Goal: Contribute content

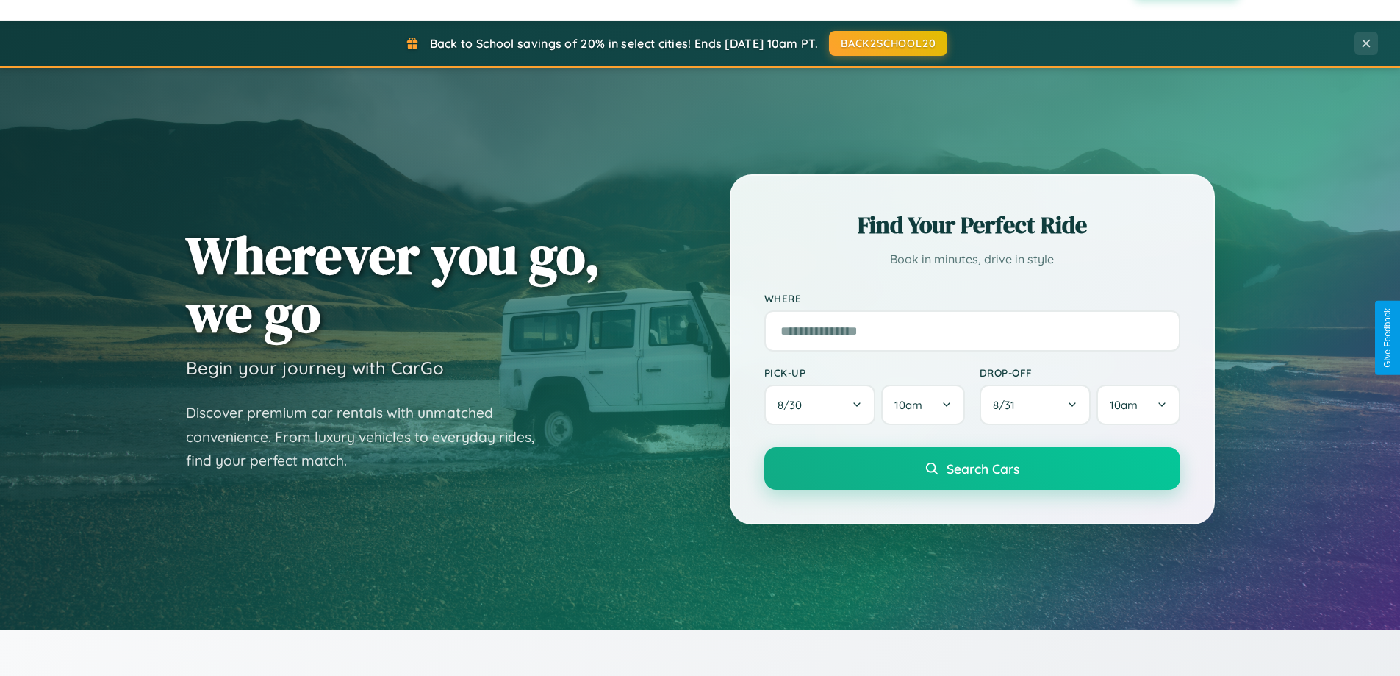
scroll to position [2829, 0]
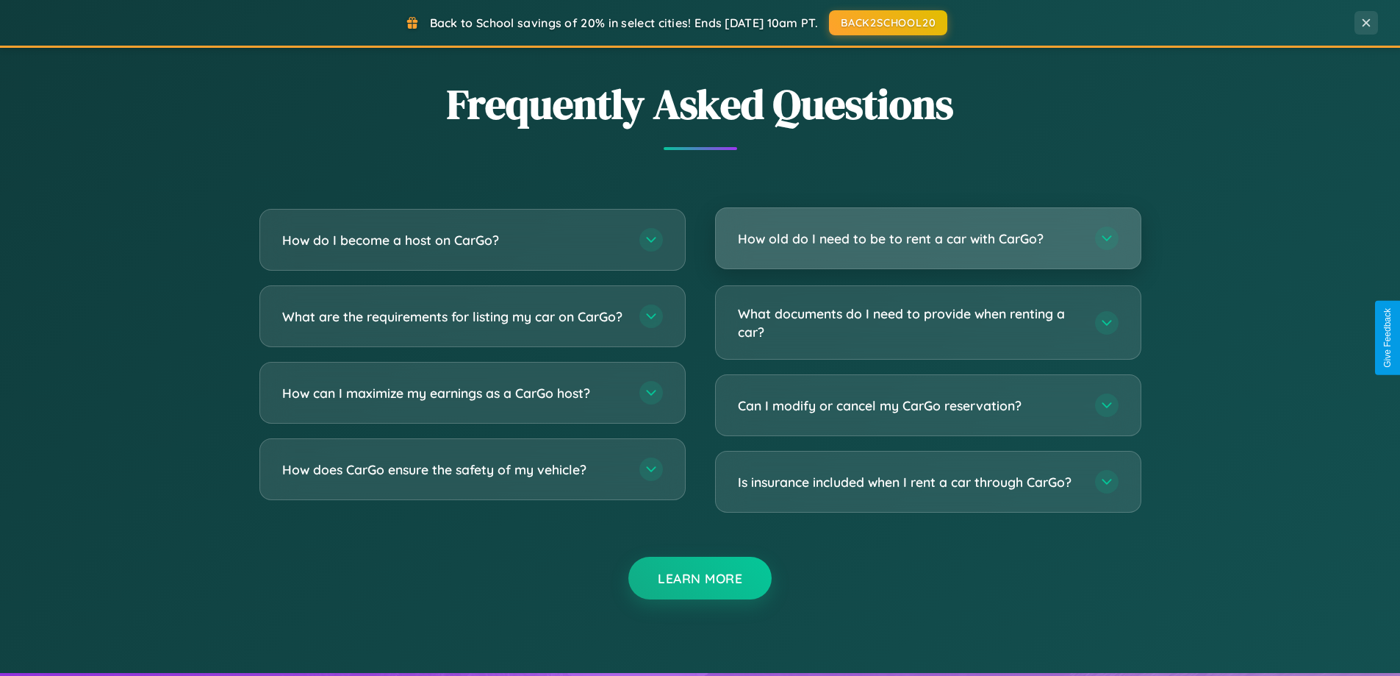
click at [928, 238] on h3 "How old do I need to be to rent a car with CarGo?" at bounding box center [909, 238] width 343 height 18
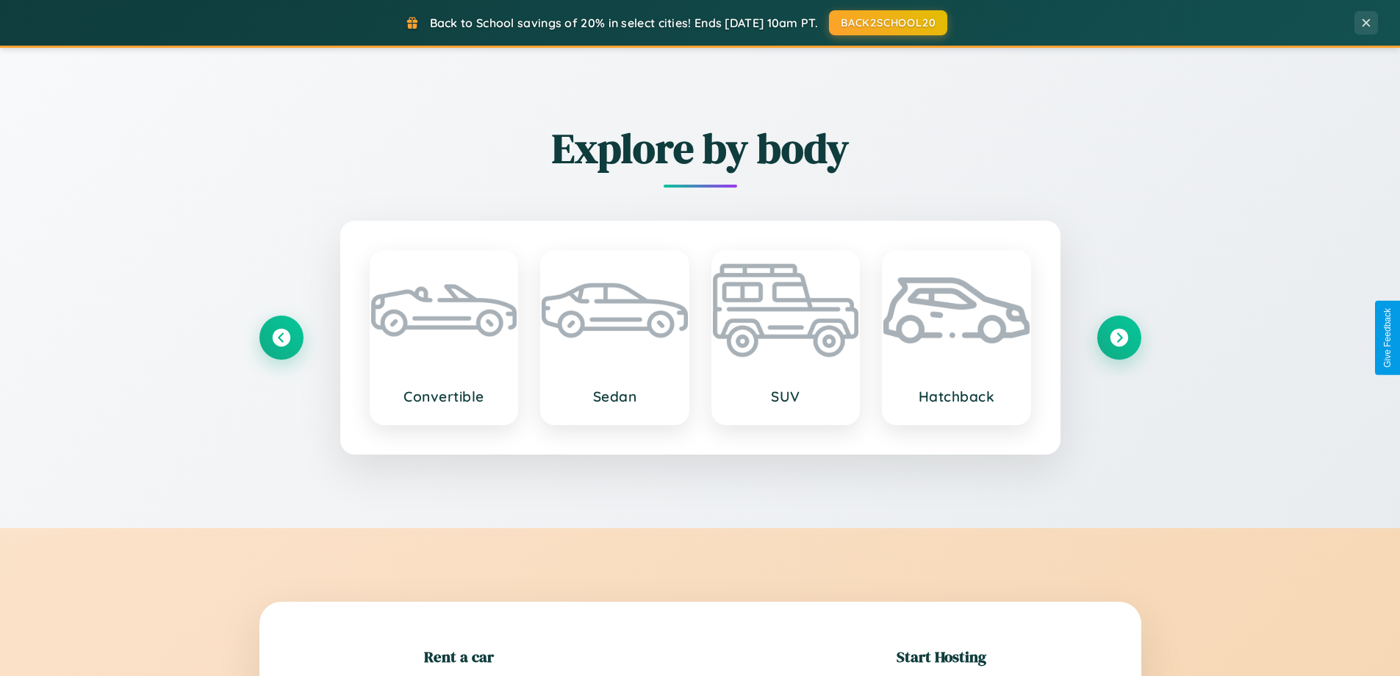
scroll to position [318, 0]
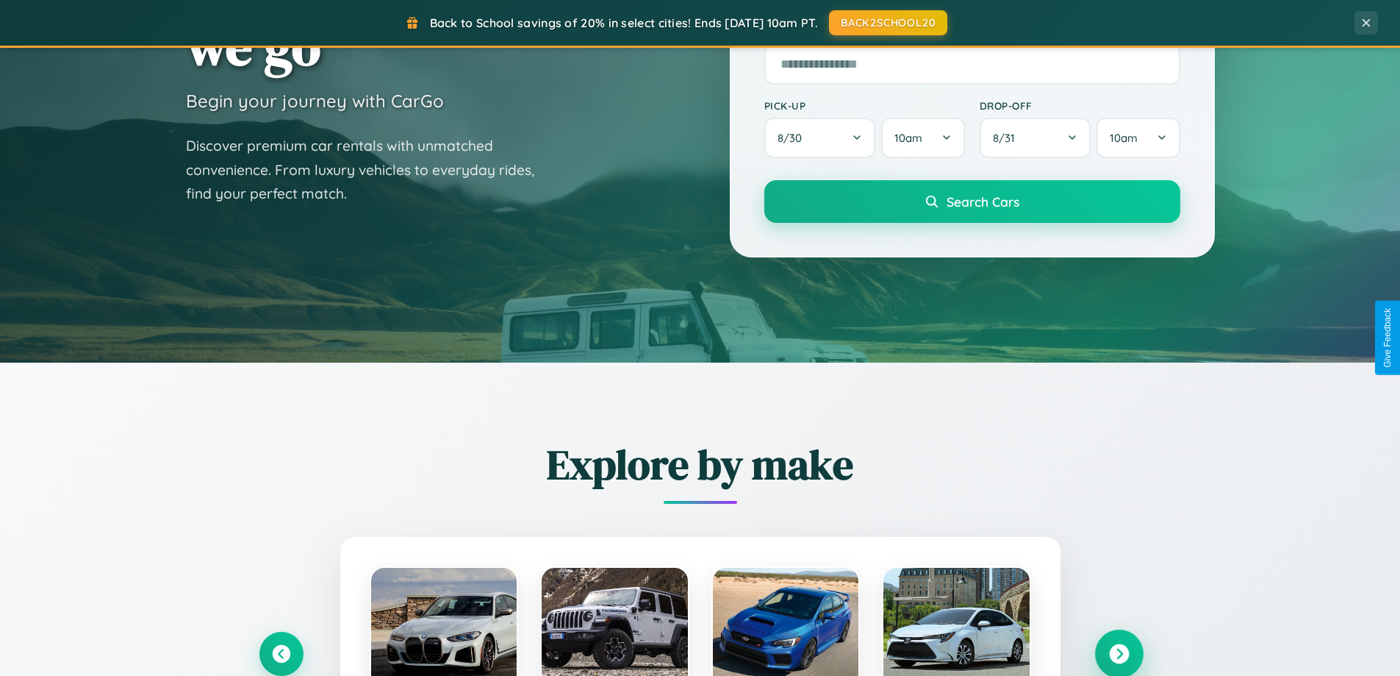
click at [1119, 654] on icon at bounding box center [1119, 654] width 20 height 20
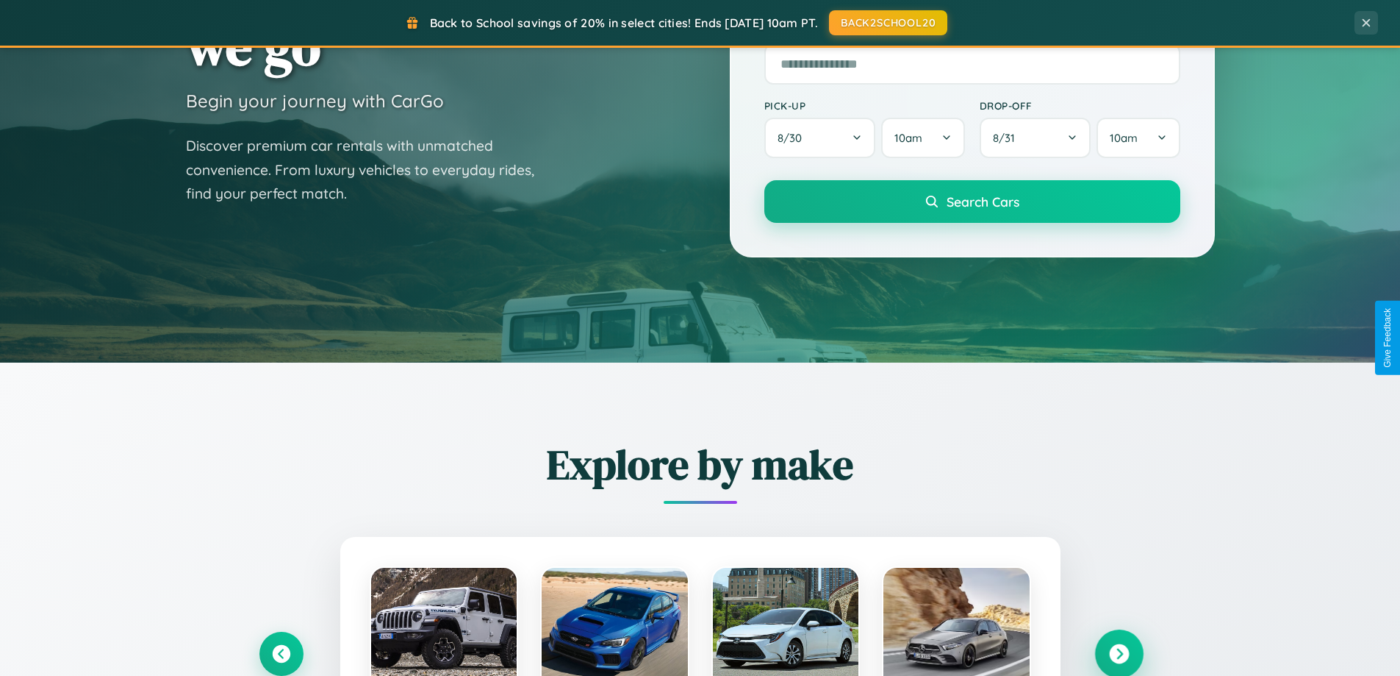
click at [1119, 652] on icon at bounding box center [1119, 654] width 20 height 20
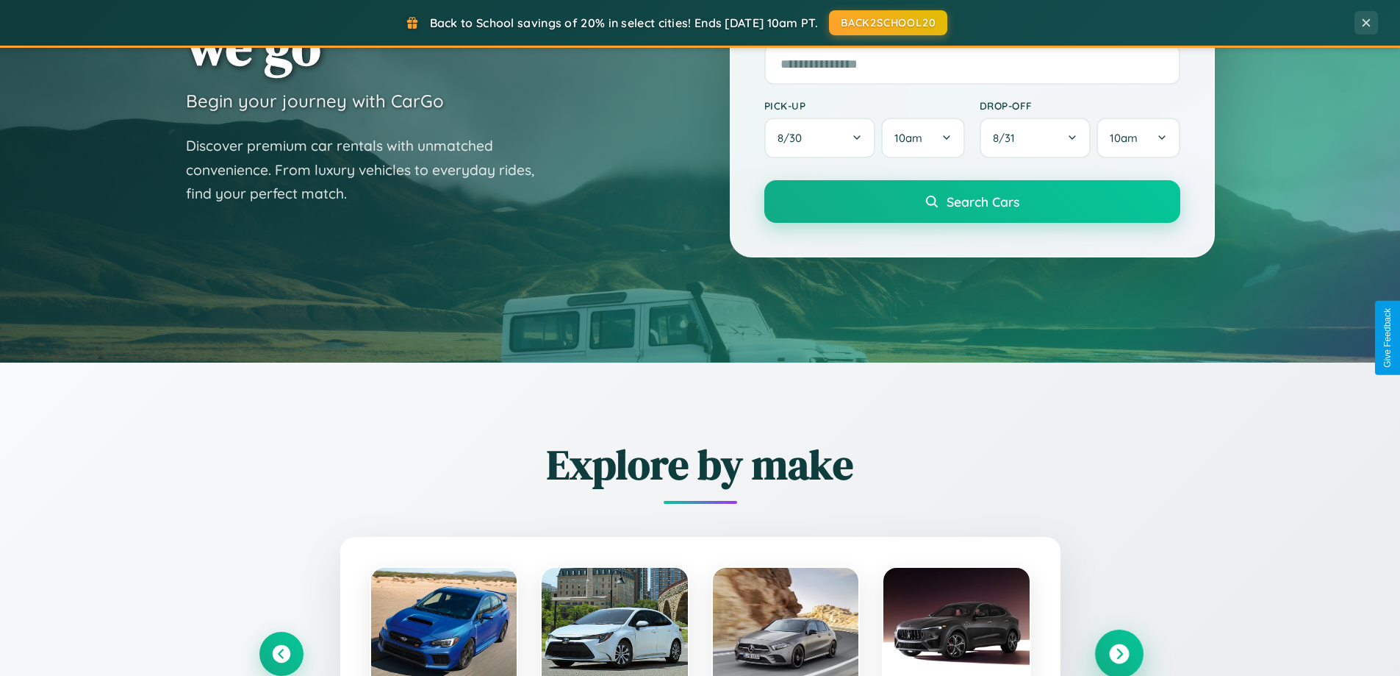
click at [1119, 652] on icon at bounding box center [1119, 654] width 20 height 20
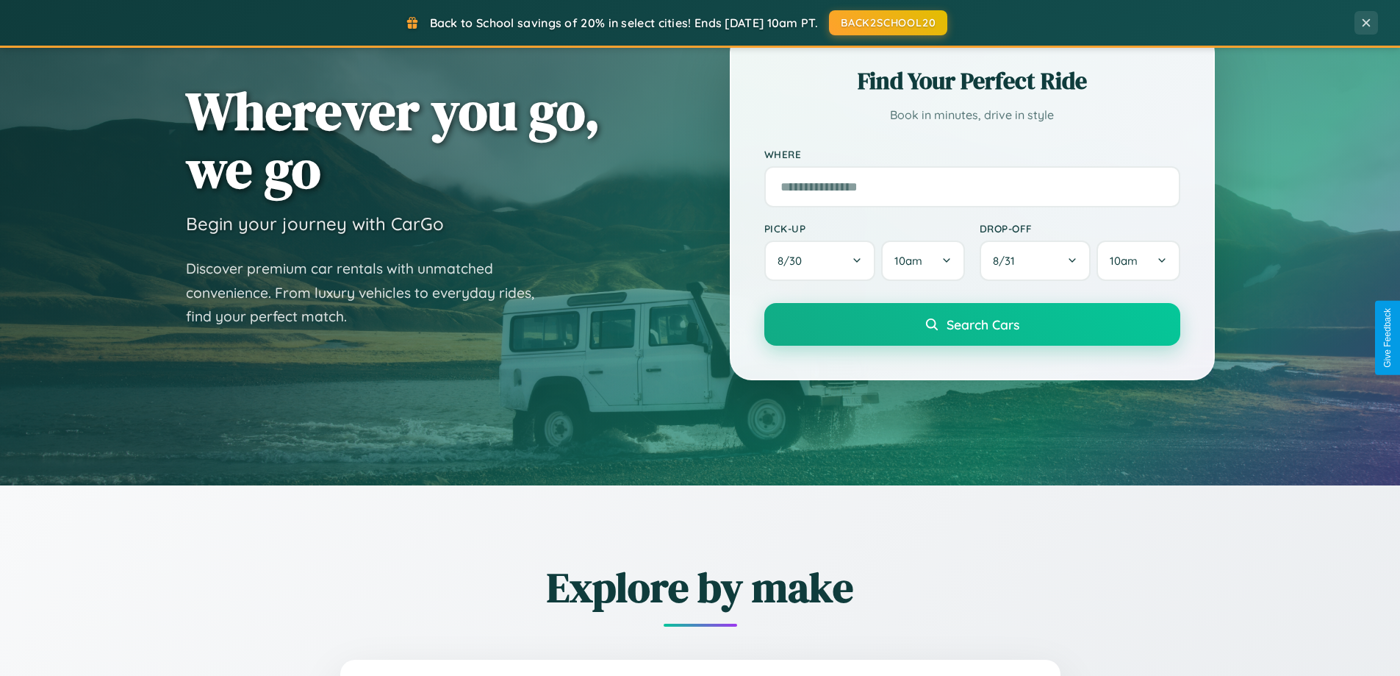
scroll to position [0, 0]
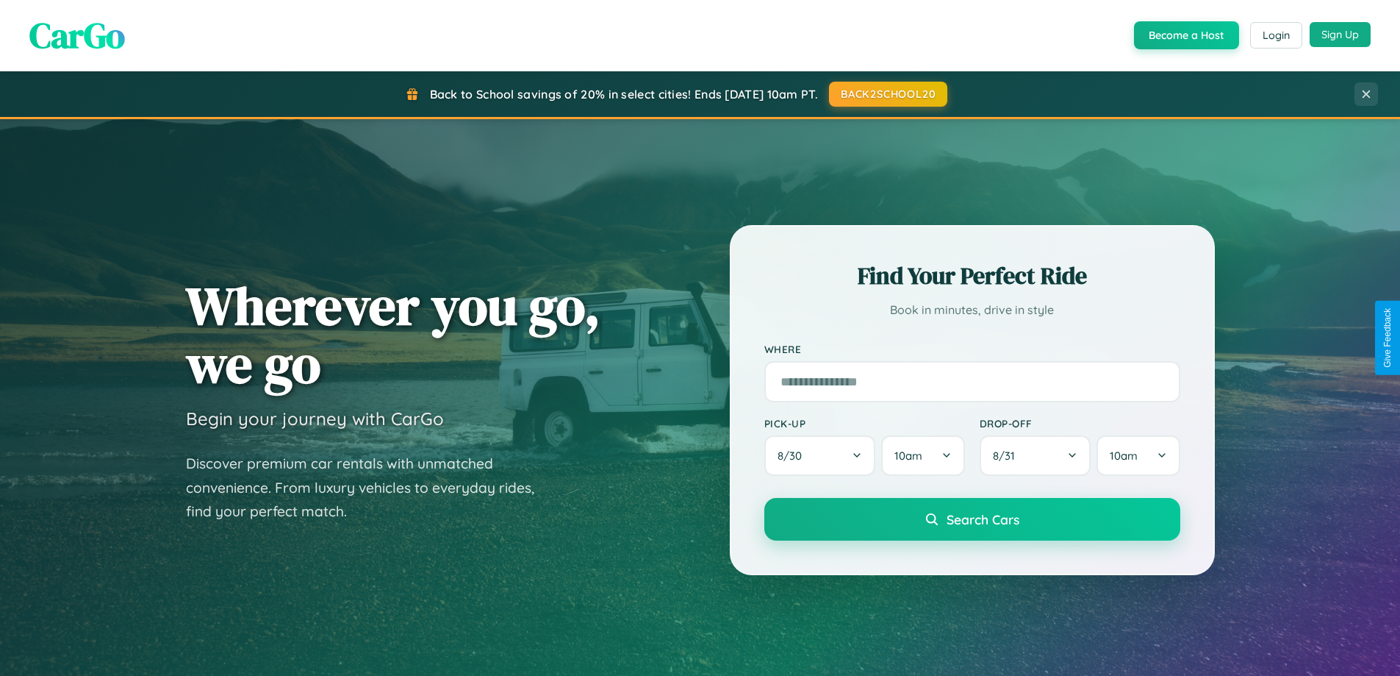
click at [1340, 35] on button "Sign Up" at bounding box center [1340, 34] width 61 height 25
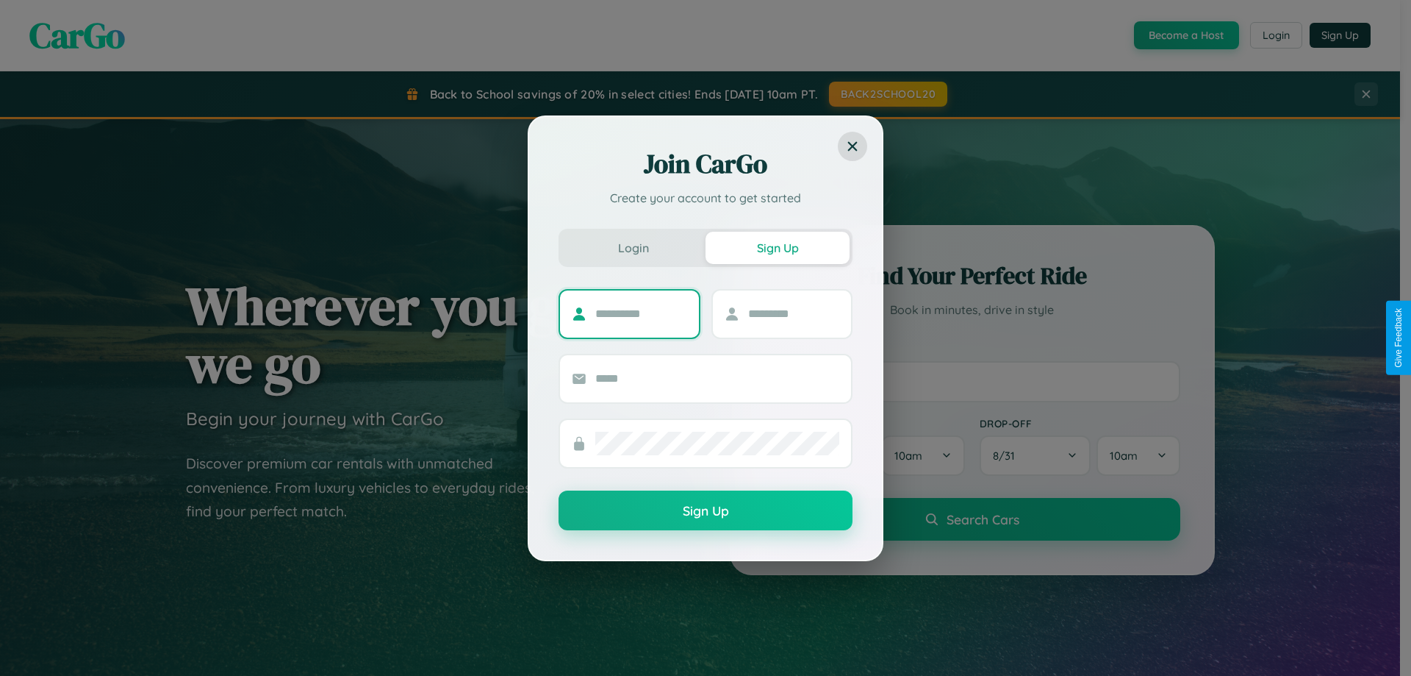
click at [641, 313] on input "text" at bounding box center [641, 314] width 92 height 24
type input "*****"
click at [793, 313] on input "text" at bounding box center [794, 314] width 92 height 24
type input "******"
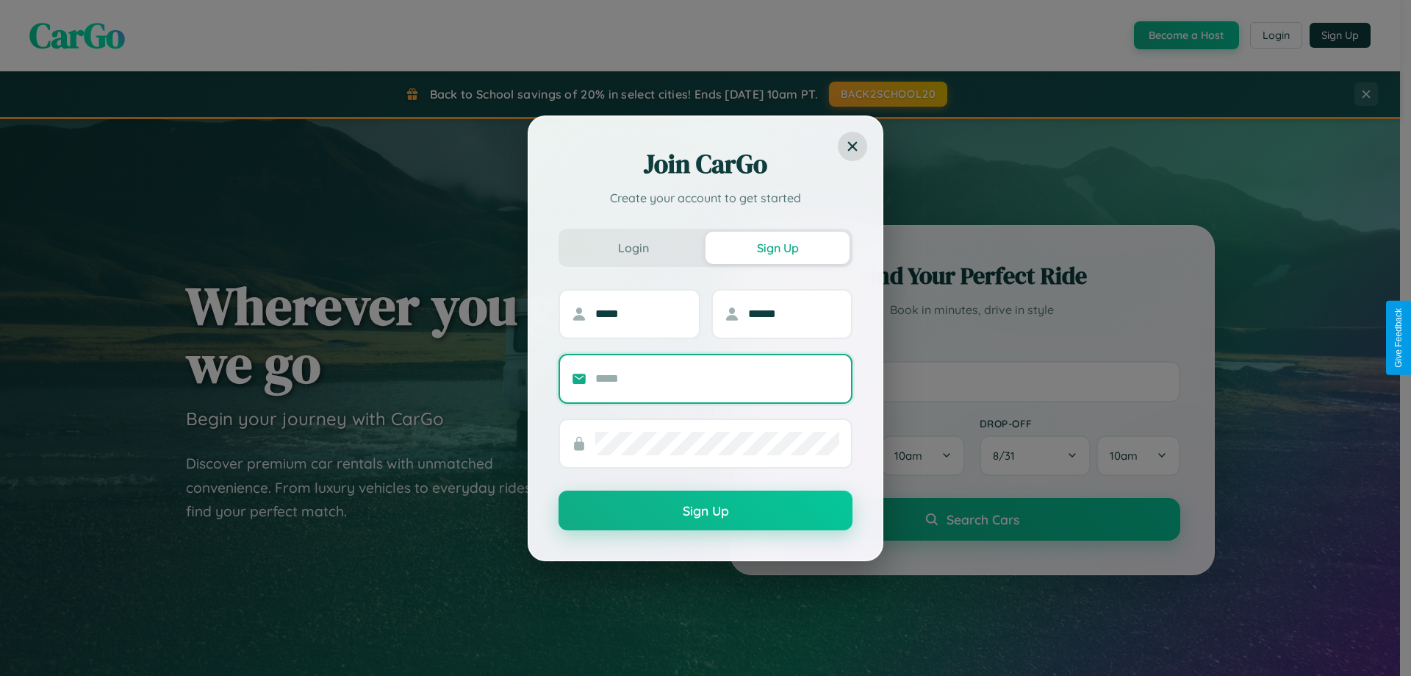
click at [717, 378] on input "text" at bounding box center [717, 379] width 244 height 24
type input "**********"
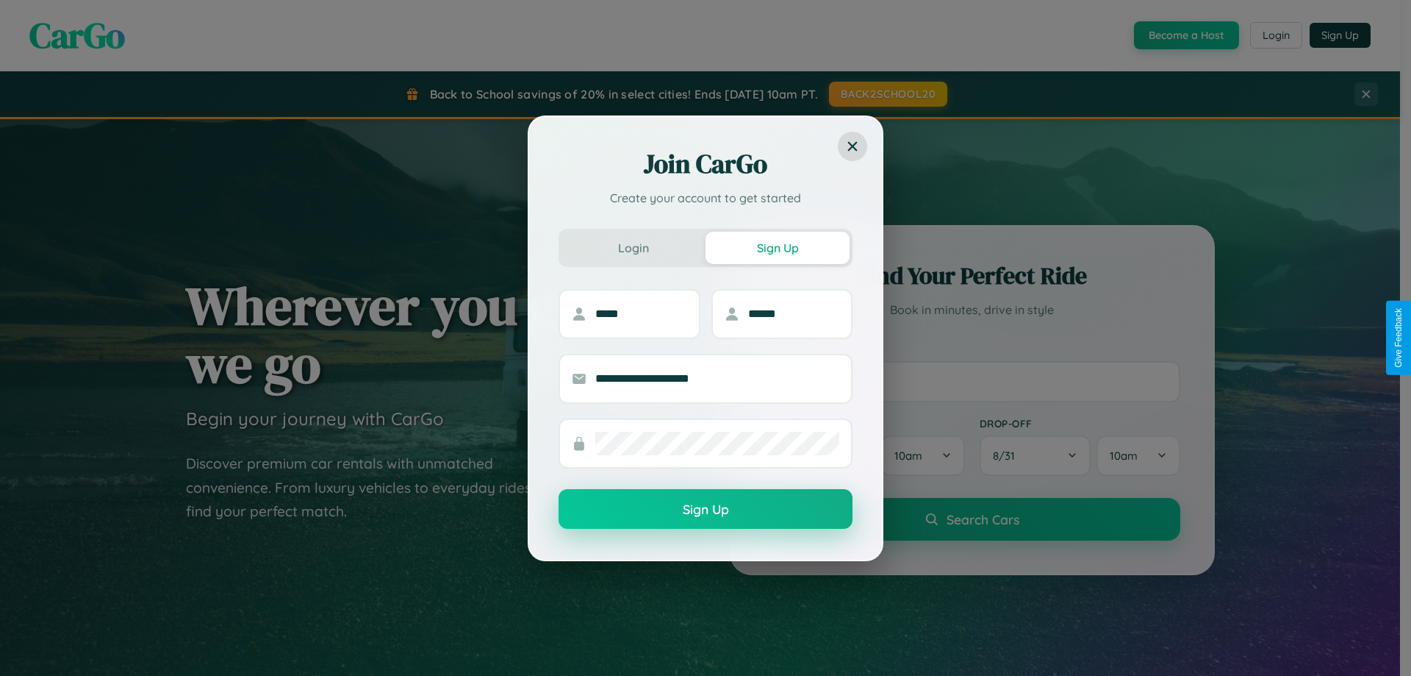
click at [706, 509] on button "Sign Up" at bounding box center [706, 509] width 294 height 40
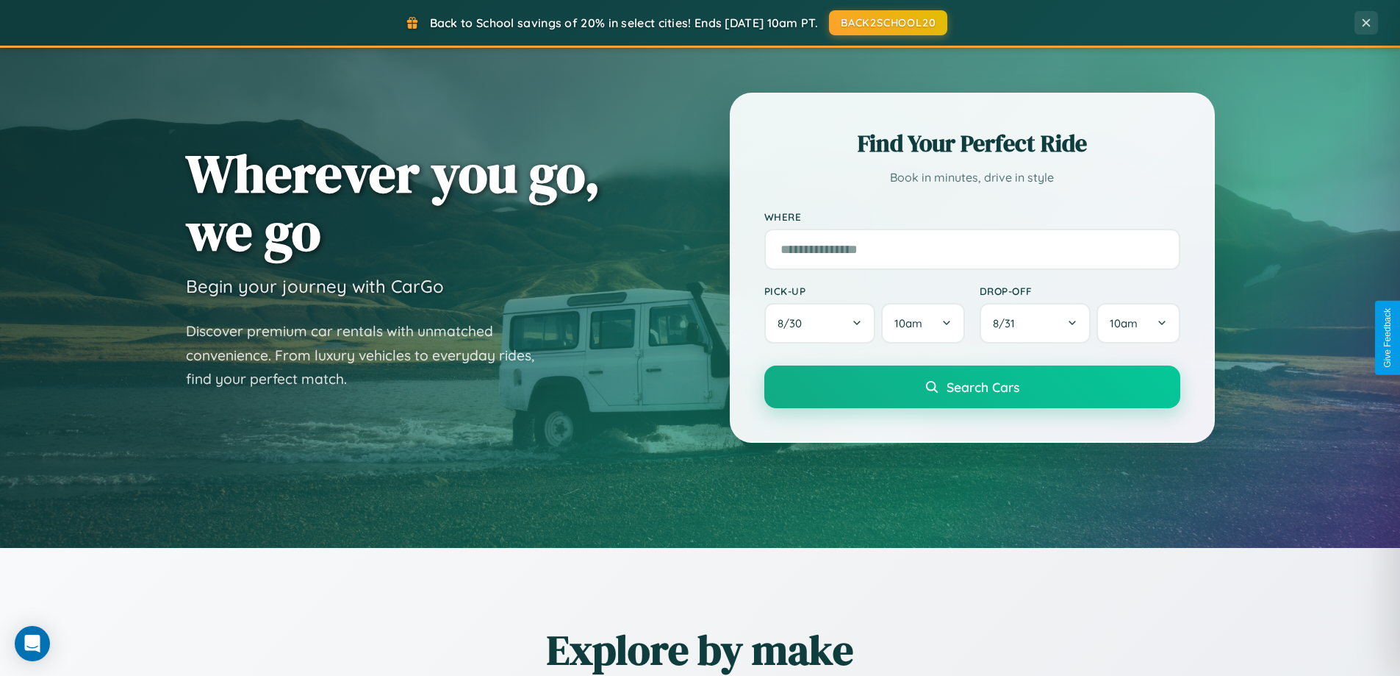
scroll to position [2362, 0]
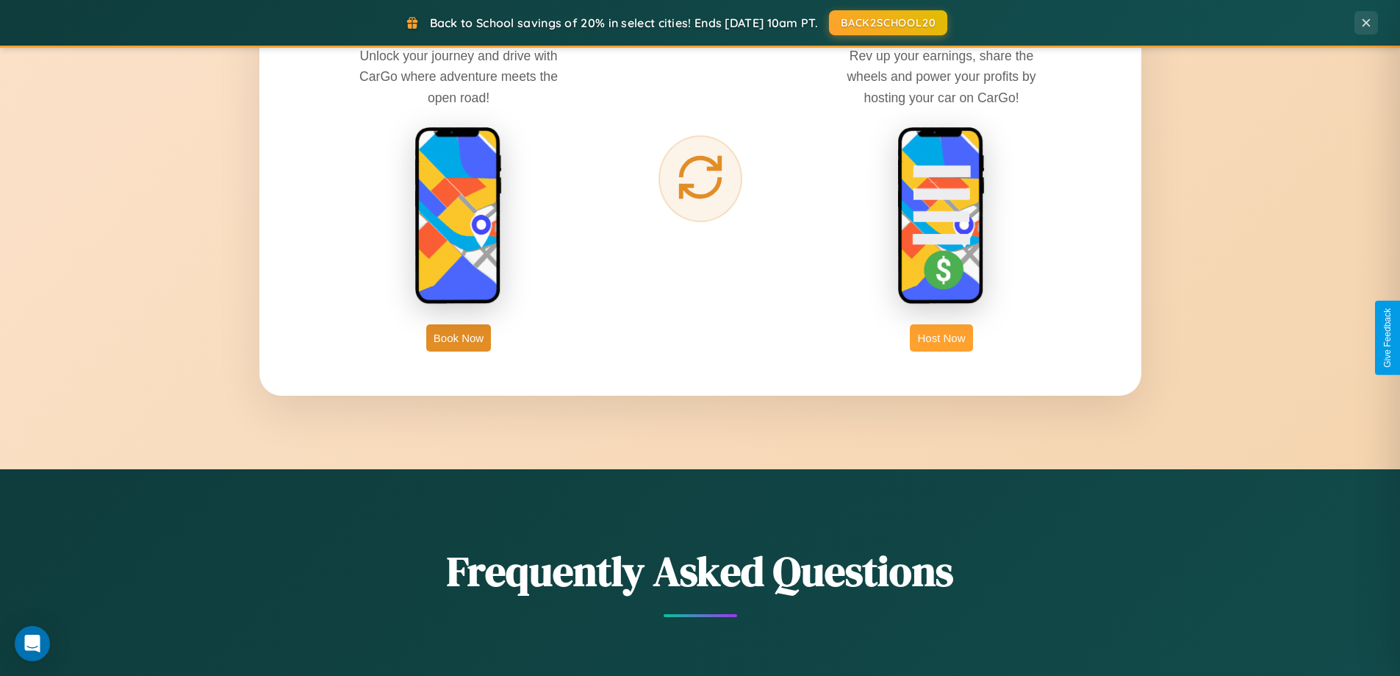
click at [942, 337] on button "Host Now" at bounding box center [941, 337] width 62 height 27
